Goal: Task Accomplishment & Management: Use online tool/utility

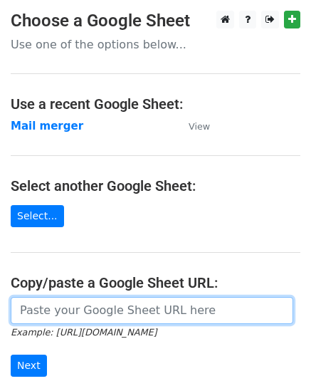
click at [48, 311] on input "url" at bounding box center [152, 310] width 282 height 27
paste input "https://docs.google.com/spreadsheets/d/1g7QQcKNeXzCLEiAclHdhjrqlZ07TR2TZivcYyfy…"
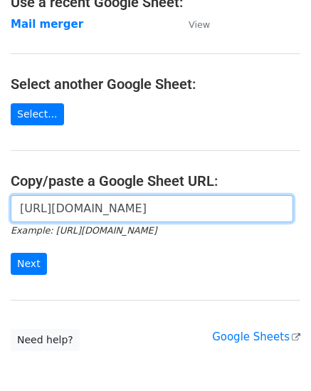
scroll to position [158, 0]
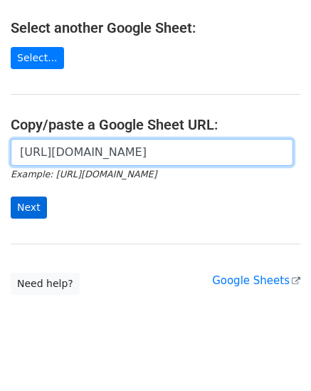
type input "https://docs.google.com/spreadsheets/d/1g7QQcKNeXzCLEiAclHdhjrqlZ07TR2TZivcYyfy…"
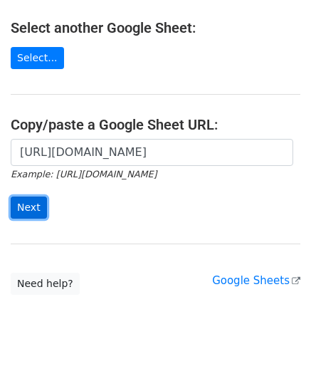
scroll to position [0, 0]
click at [23, 212] on input "Next" at bounding box center [29, 207] width 36 height 22
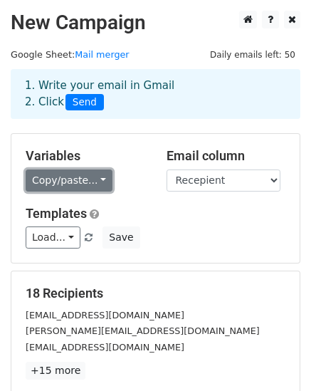
click at [61, 178] on link "Copy/paste..." at bounding box center [69, 180] width 87 height 22
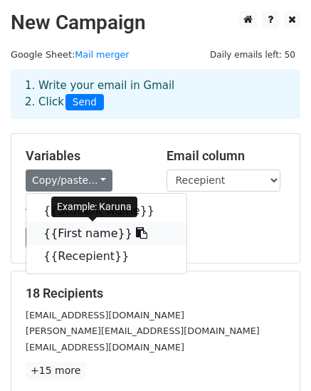
click at [65, 233] on link "{{First name}}" at bounding box center [106, 233] width 160 height 23
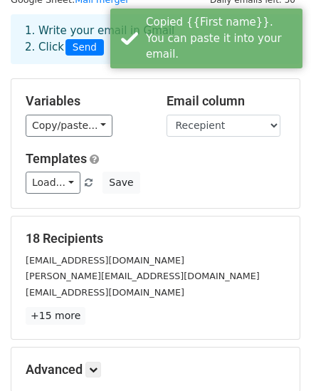
scroll to position [110, 0]
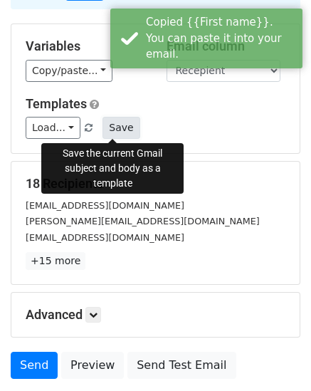
click at [113, 128] on button "Save" at bounding box center [120, 128] width 37 height 22
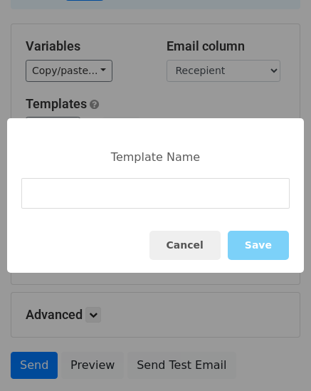
click at [39, 196] on input at bounding box center [155, 193] width 268 height 31
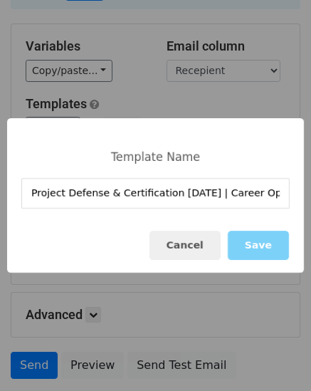
scroll to position [0, 49]
type input "Project Defense & Certification Aug 29 | Career Opportunities Await!"
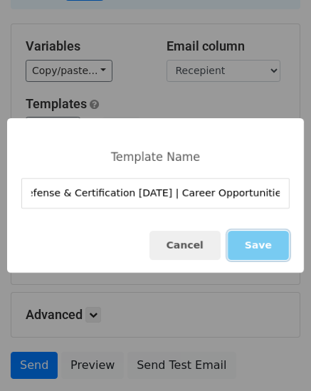
scroll to position [0, 0]
click at [263, 246] on button "Save" at bounding box center [258, 245] width 61 height 29
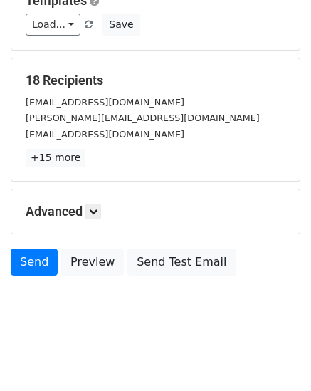
scroll to position [218, 0]
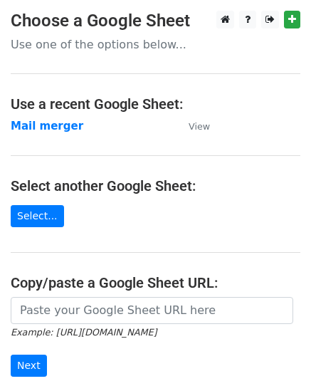
click at [52, 292] on main "Choose a Google Sheet Use one of the options below... Use a recent Google Sheet…" at bounding box center [155, 232] width 311 height 442
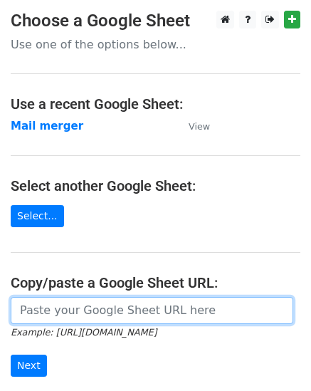
click at [42, 312] on input "url" at bounding box center [152, 310] width 282 height 27
paste input "https://docs.google.com/spreadsheets/d/1g7QQcKNeXzCLEiAclHdhjrqlZ07TR2TZivcYyfy…"
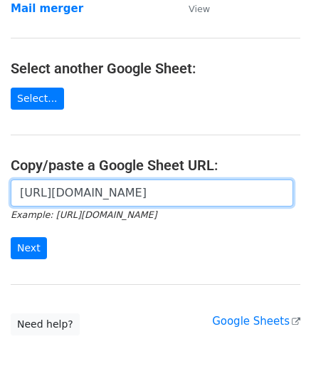
scroll to position [120, 0]
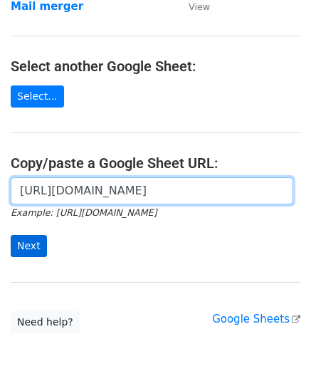
type input "https://docs.google.com/spreadsheets/d/1g7QQcKNeXzCLEiAclHdhjrqlZ07TR2TZivcYyfy…"
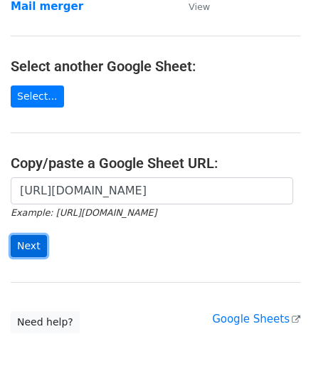
scroll to position [0, 0]
click at [13, 242] on input "Next" at bounding box center [29, 246] width 36 height 22
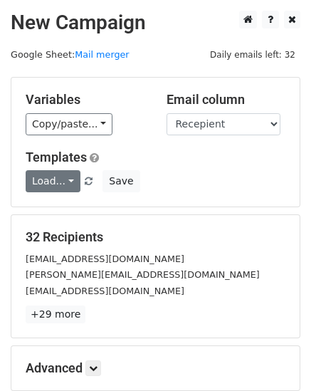
click at [130, 180] on div "Load... Project Defense & Certification [DATE] | Career Opportunities Await! Tr…" at bounding box center [155, 181] width 281 height 22
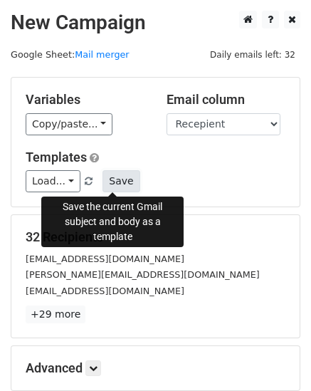
click at [120, 180] on button "Save" at bounding box center [120, 181] width 37 height 22
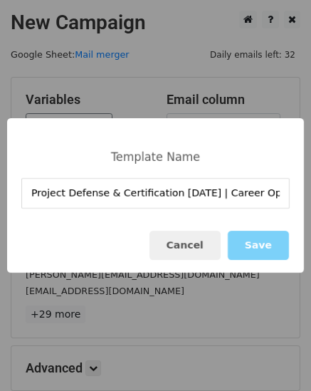
scroll to position [0, 45]
type input "Project Defense & Certification [DATE] | Career Opportunities Await!"
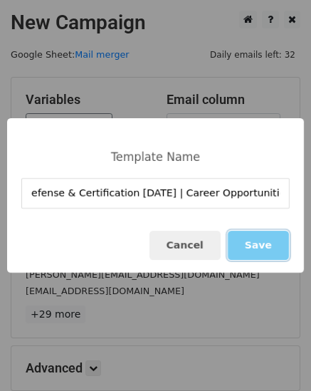
scroll to position [0, 0]
click at [250, 243] on button "Save" at bounding box center [258, 245] width 61 height 29
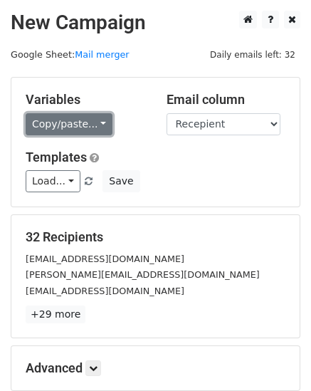
click at [85, 126] on link "Copy/paste..." at bounding box center [69, 124] width 87 height 22
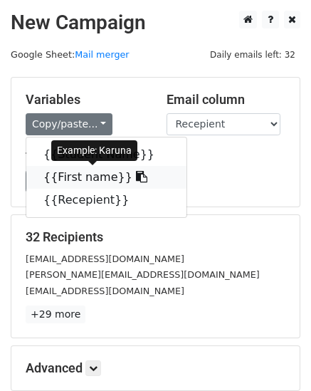
click at [80, 177] on link "{{First name}}" at bounding box center [106, 177] width 160 height 23
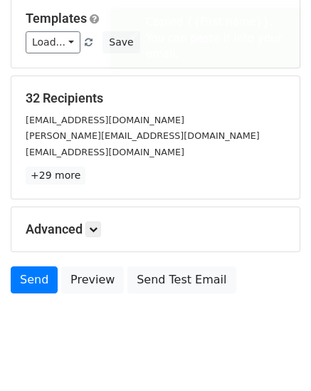
scroll to position [162, 0]
